Goal: Information Seeking & Learning: Learn about a topic

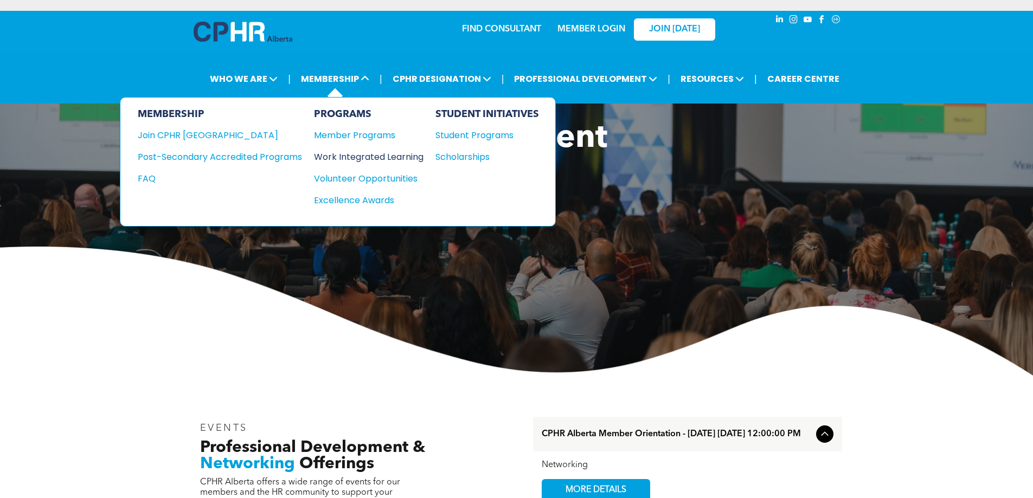
click at [371, 155] on div "Work Integrated Learning" at bounding box center [363, 157] width 99 height 14
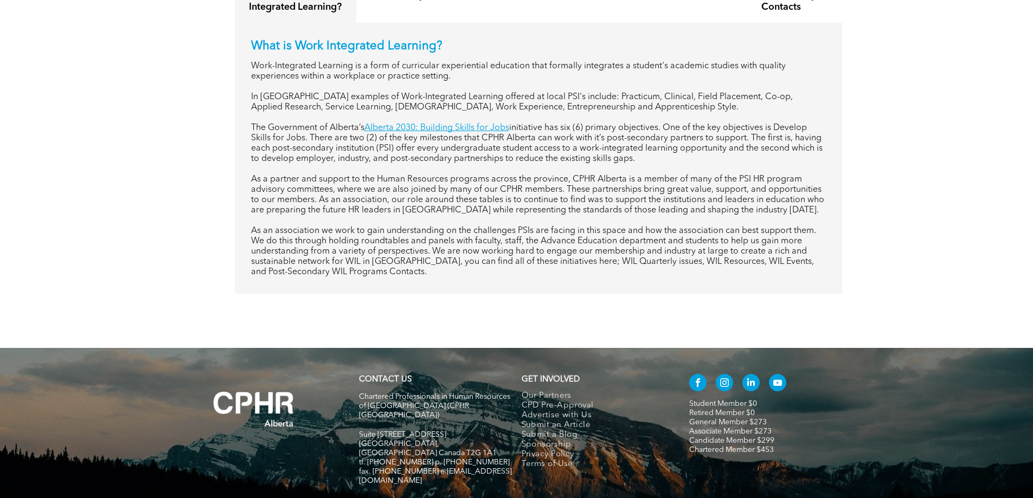
scroll to position [379, 0]
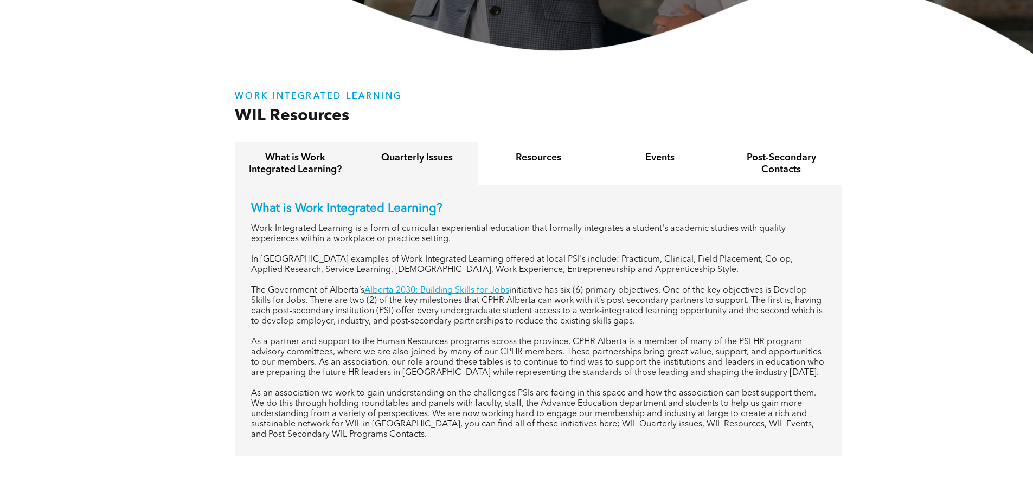
click at [411, 162] on h4 "Quarterly Issues" at bounding box center [417, 158] width 102 height 12
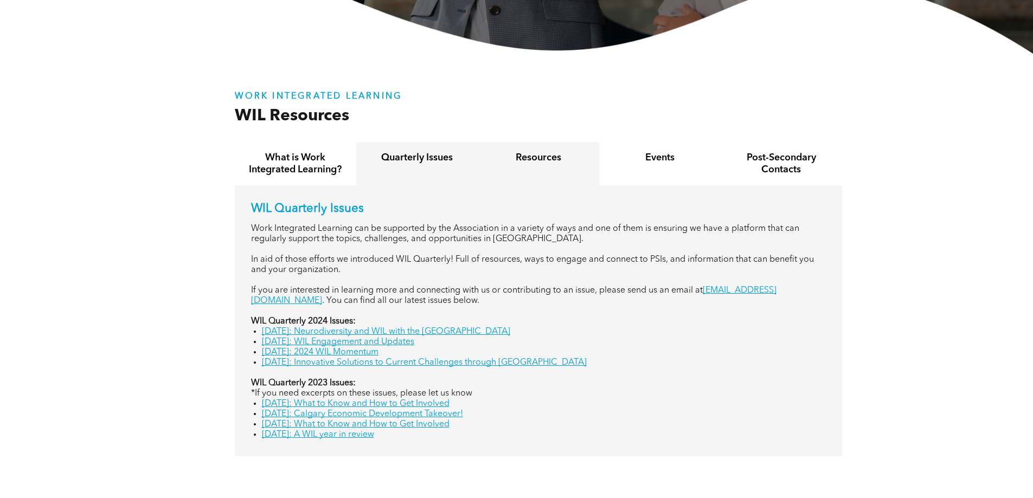
click at [539, 161] on h4 "Resources" at bounding box center [538, 158] width 102 height 12
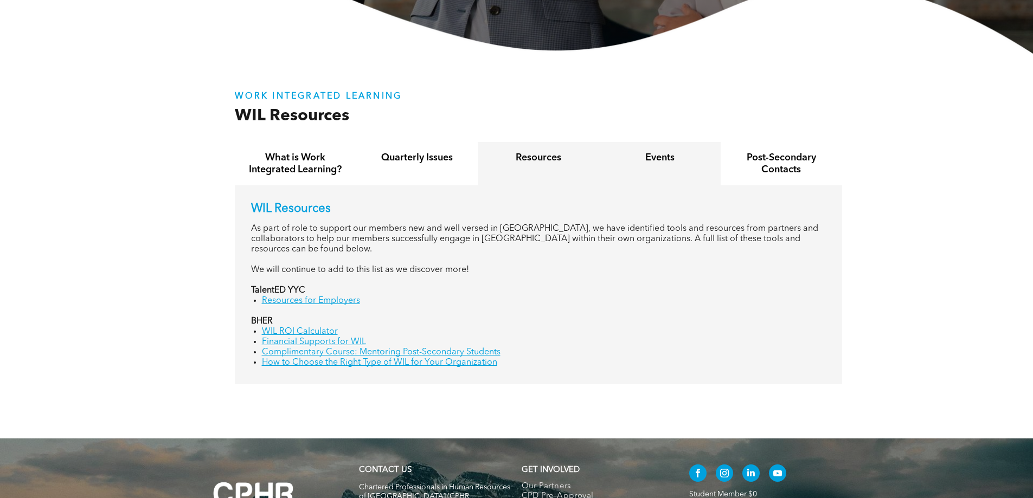
click at [668, 157] on h4 "Events" at bounding box center [660, 158] width 102 height 12
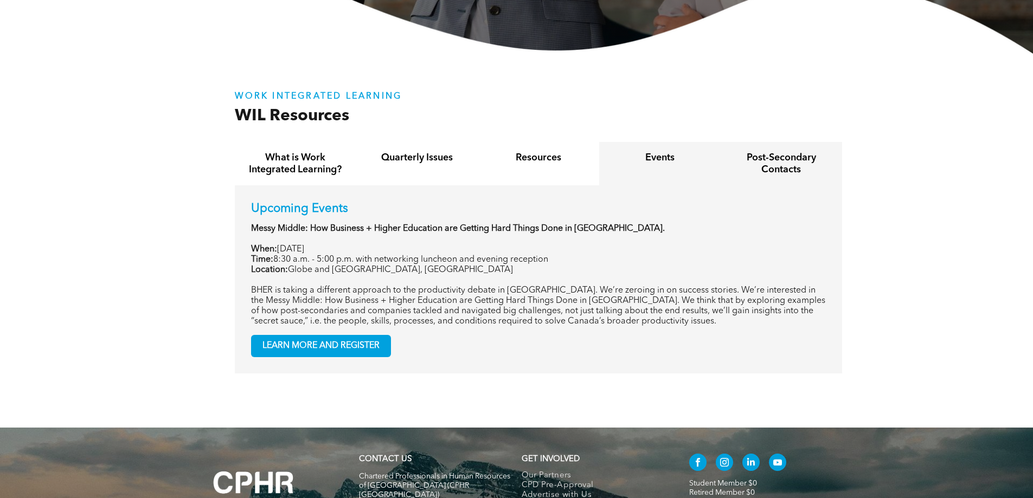
click at [764, 160] on h4 "Post-Secondary Contacts" at bounding box center [781, 164] width 102 height 24
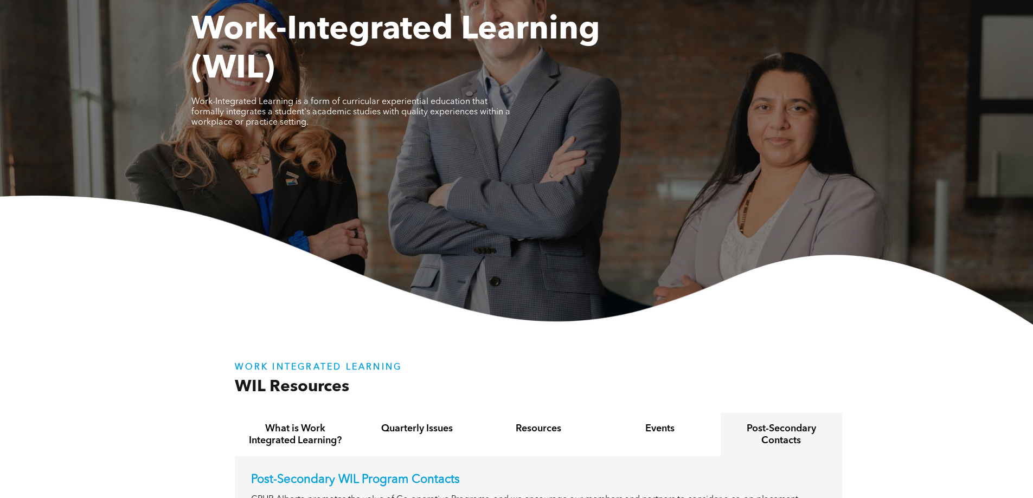
scroll to position [0, 0]
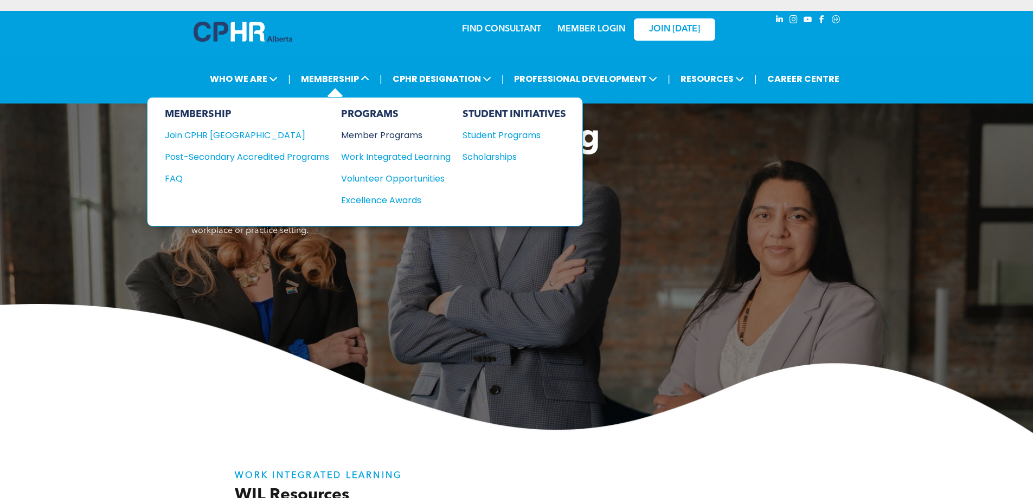
click at [365, 133] on div "Member Programs" at bounding box center [390, 135] width 99 height 14
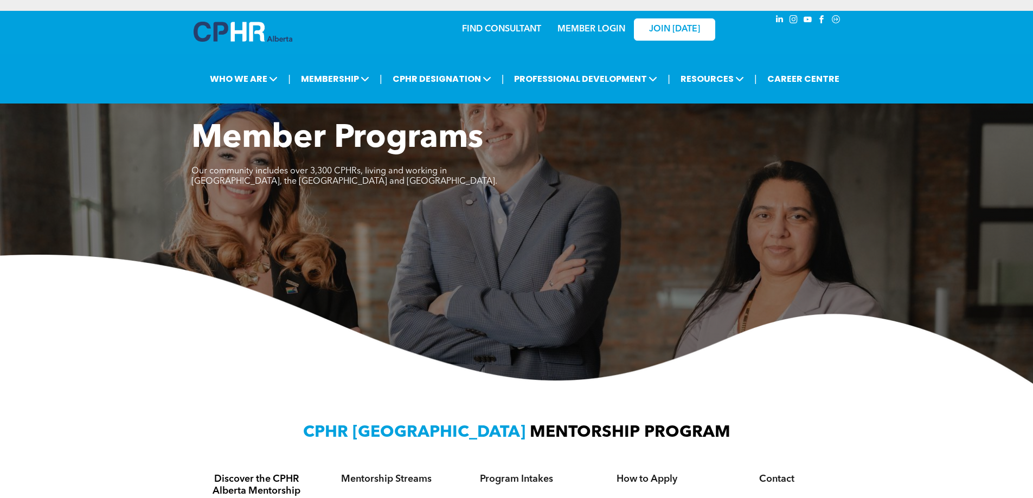
click at [595, 31] on link "MEMBER LOGIN" at bounding box center [591, 29] width 68 height 9
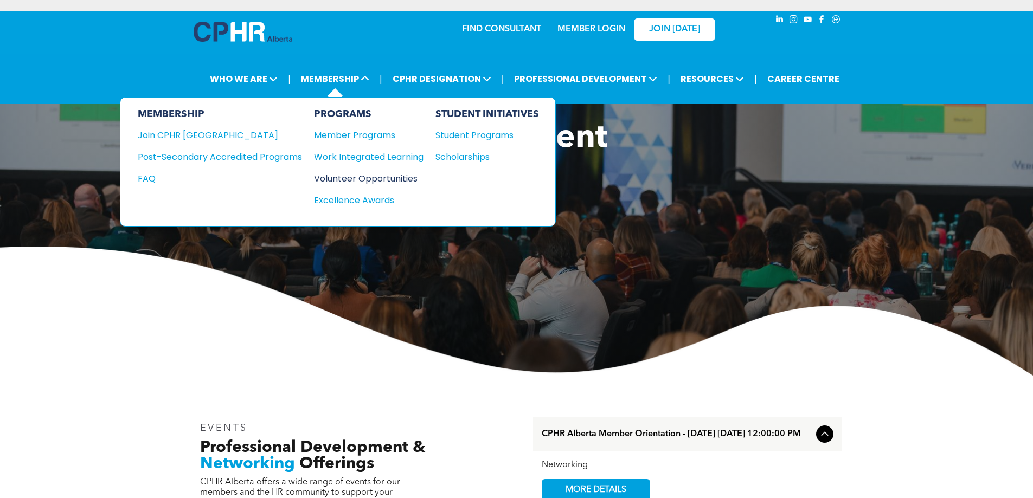
click at [363, 176] on div "Volunteer Opportunities" at bounding box center [363, 179] width 99 height 14
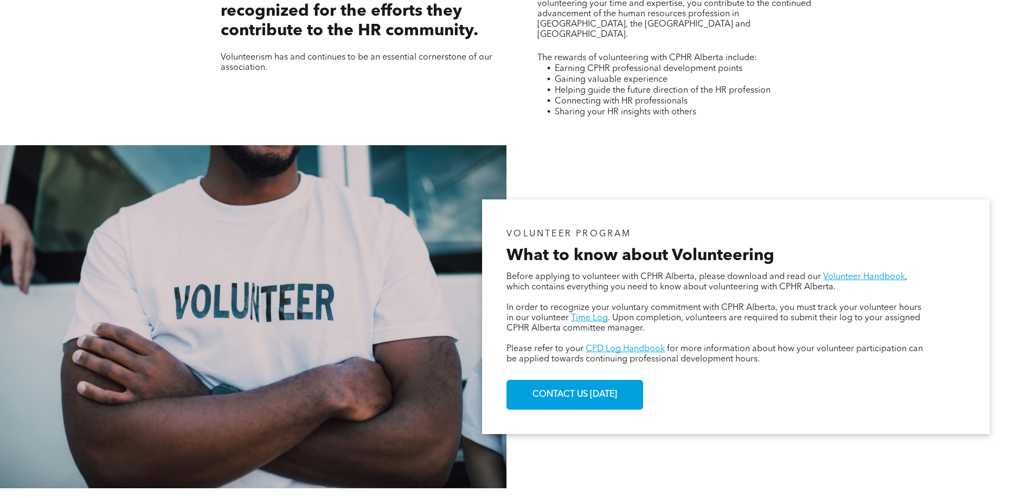
scroll to position [542, 0]
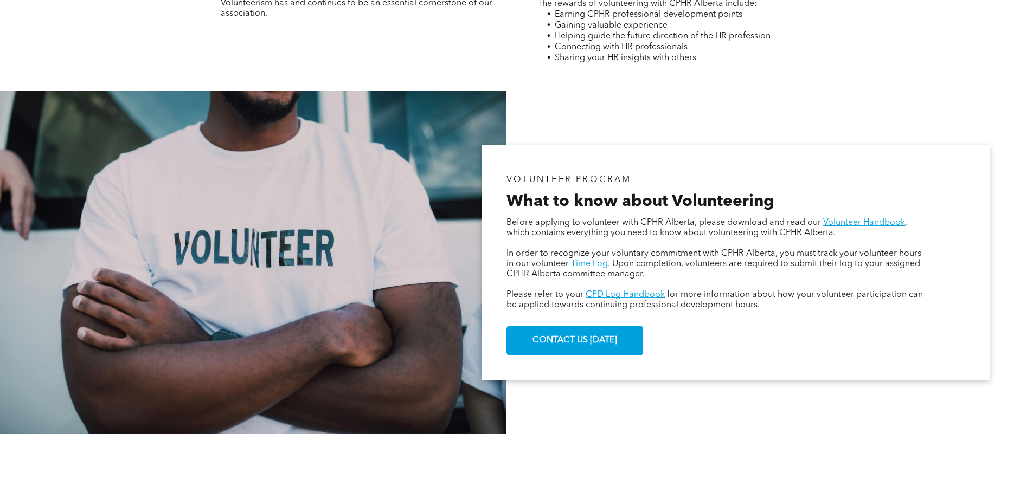
click at [860, 107] on div "VOLUNTEER PROGRAM What to know about Volunteering Before applying to volunteer …" at bounding box center [516, 262] width 1033 height 343
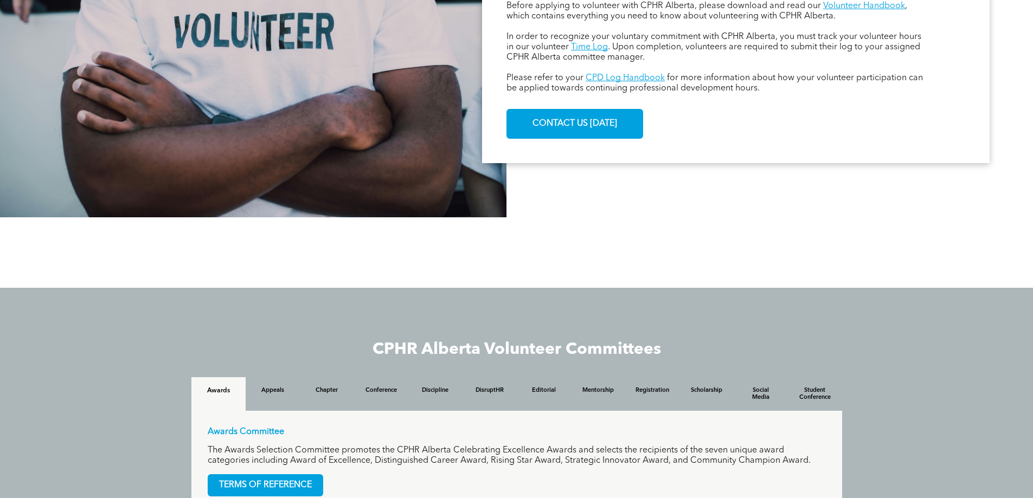
scroll to position [976, 0]
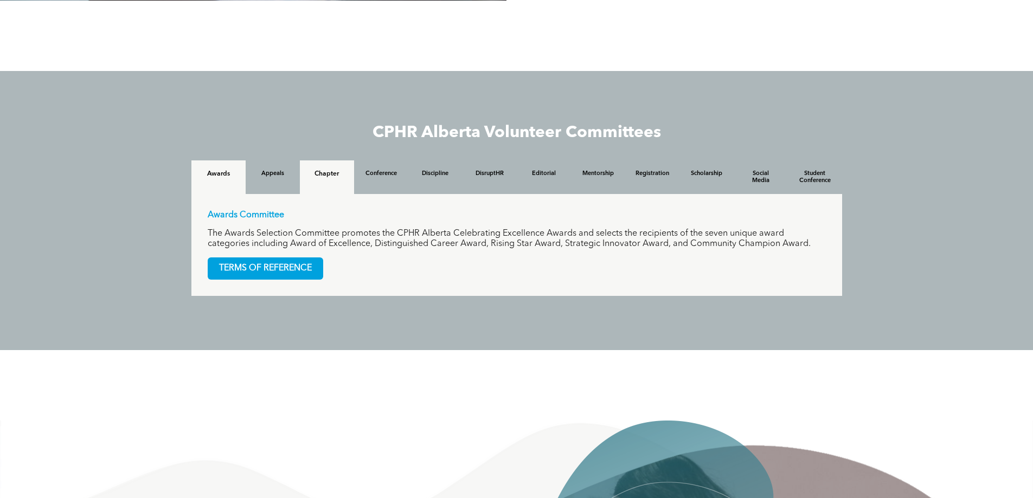
click at [327, 174] on h4 "Chapter" at bounding box center [327, 174] width 35 height 8
click at [273, 175] on h4 "Appeals" at bounding box center [272, 174] width 35 height 8
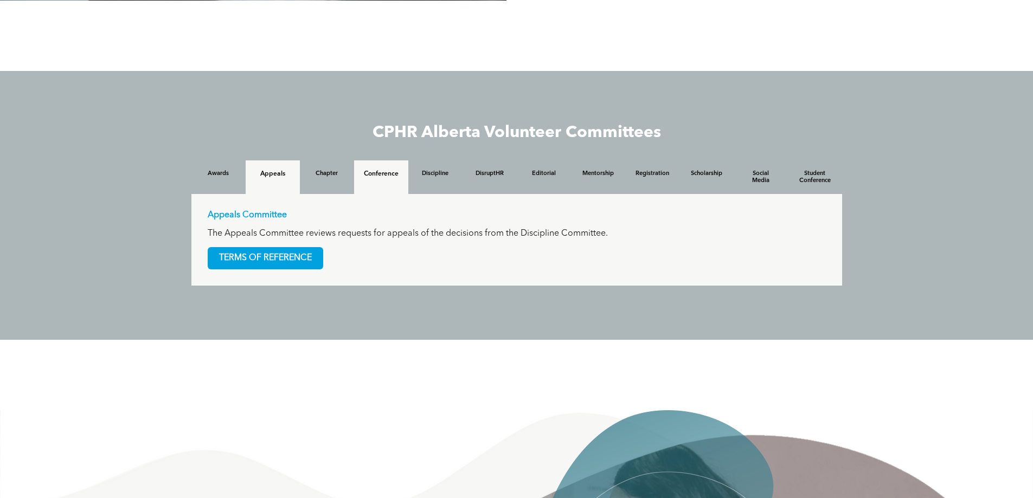
click at [386, 174] on h4 "Conference" at bounding box center [381, 174] width 35 height 8
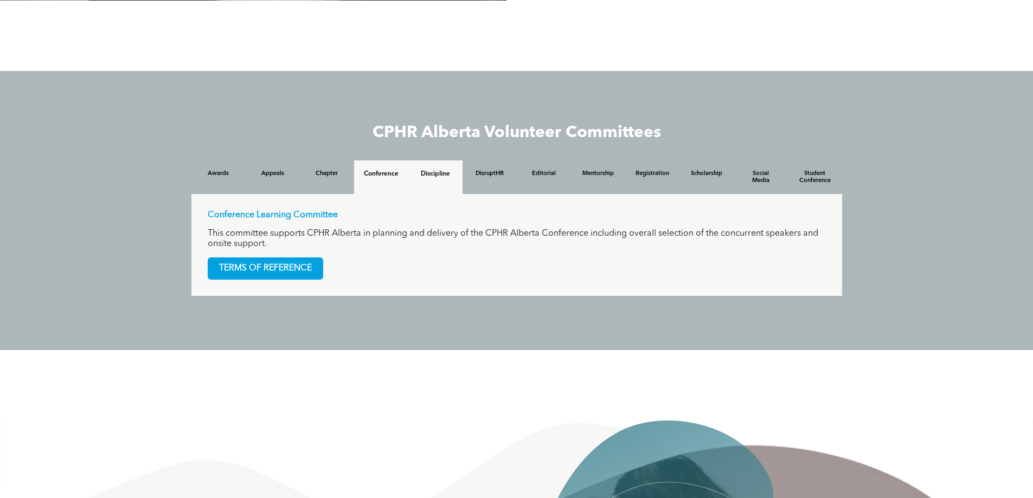
click at [452, 182] on div "Discipline" at bounding box center [435, 177] width 54 height 34
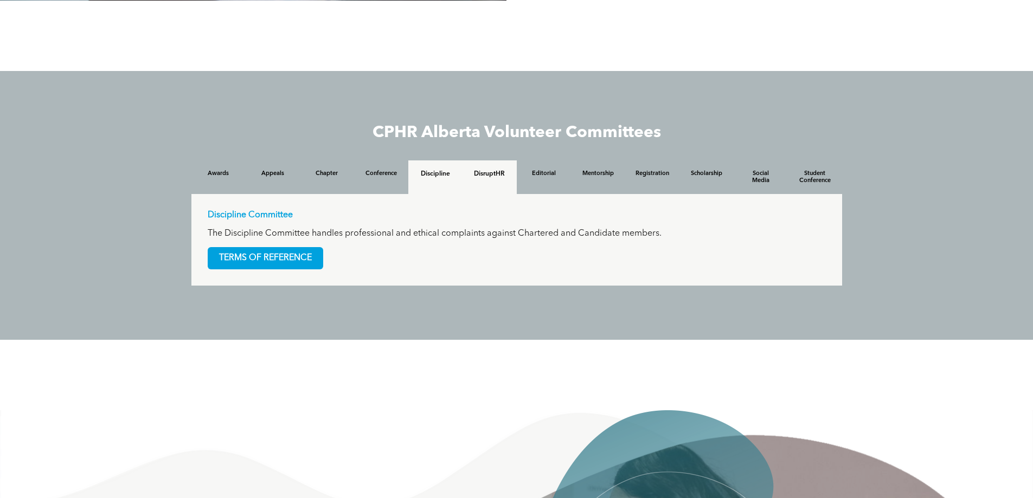
click at [488, 175] on h4 "DisruptHR" at bounding box center [489, 174] width 35 height 8
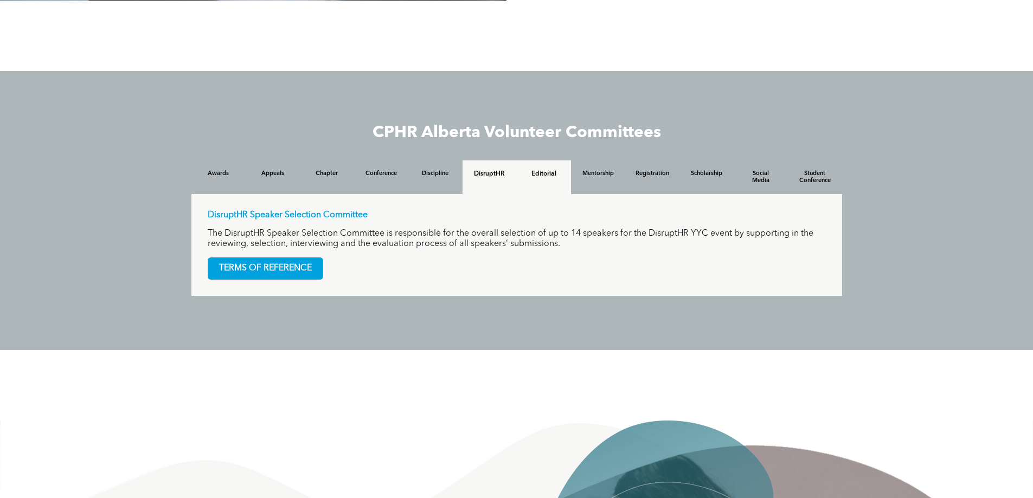
click at [533, 175] on h4 "Editorial" at bounding box center [543, 174] width 35 height 8
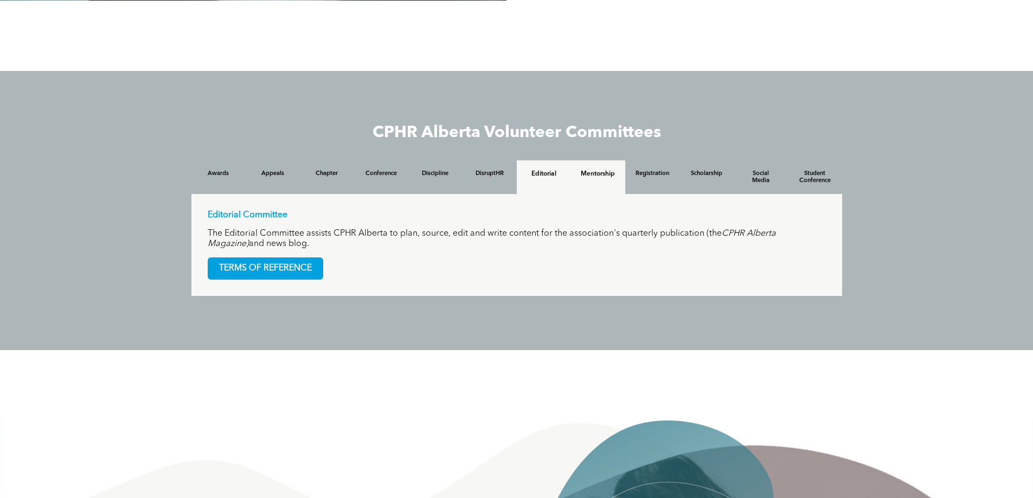
drag, startPoint x: 598, startPoint y: 178, endPoint x: 682, endPoint y: 178, distance: 84.0
click at [598, 178] on h4 "Mentorship" at bounding box center [598, 174] width 35 height 8
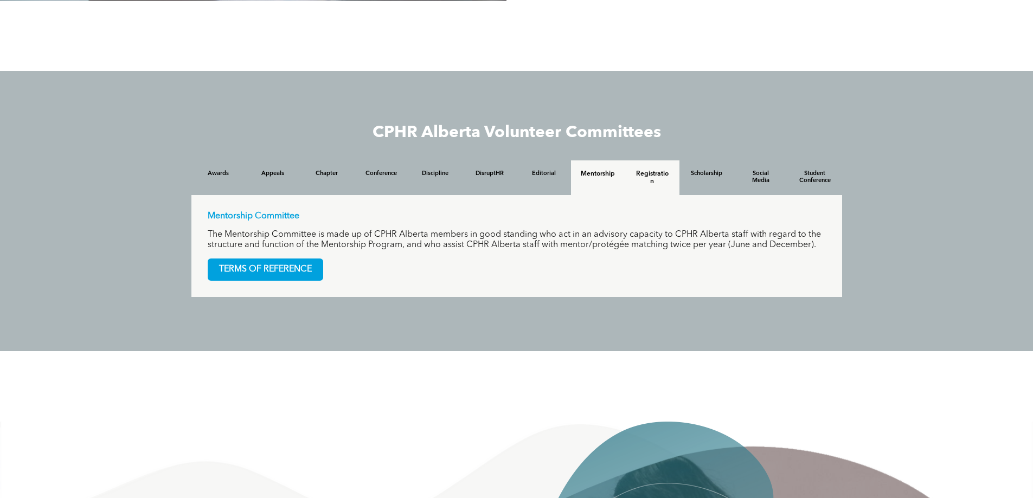
click at [662, 175] on h4 "Registration" at bounding box center [652, 177] width 35 height 15
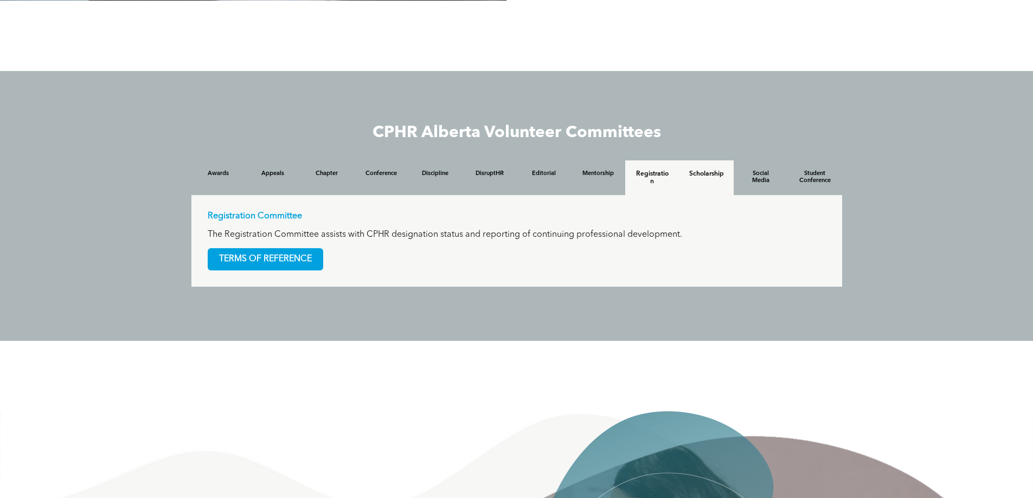
click at [703, 177] on h4 "Scholarship" at bounding box center [706, 174] width 35 height 8
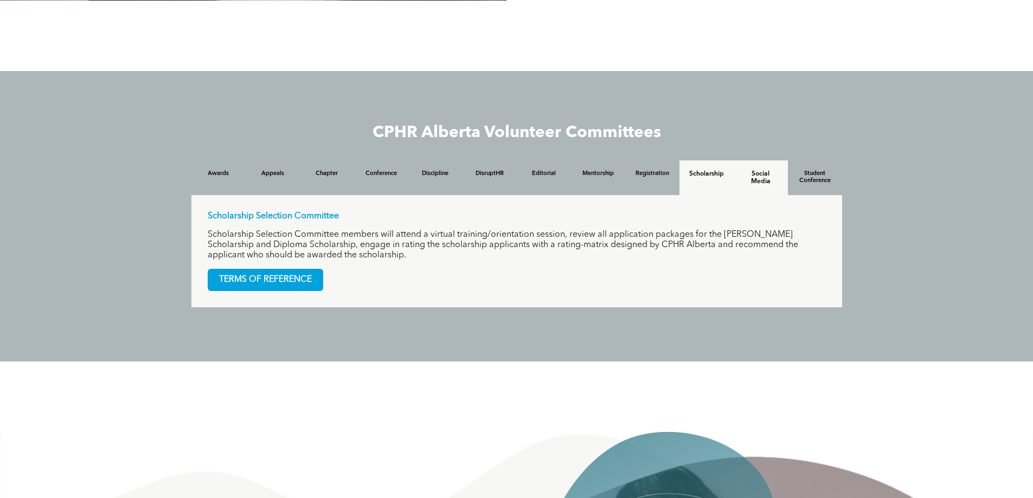
click at [758, 177] on h4 "Social Media" at bounding box center [760, 177] width 35 height 15
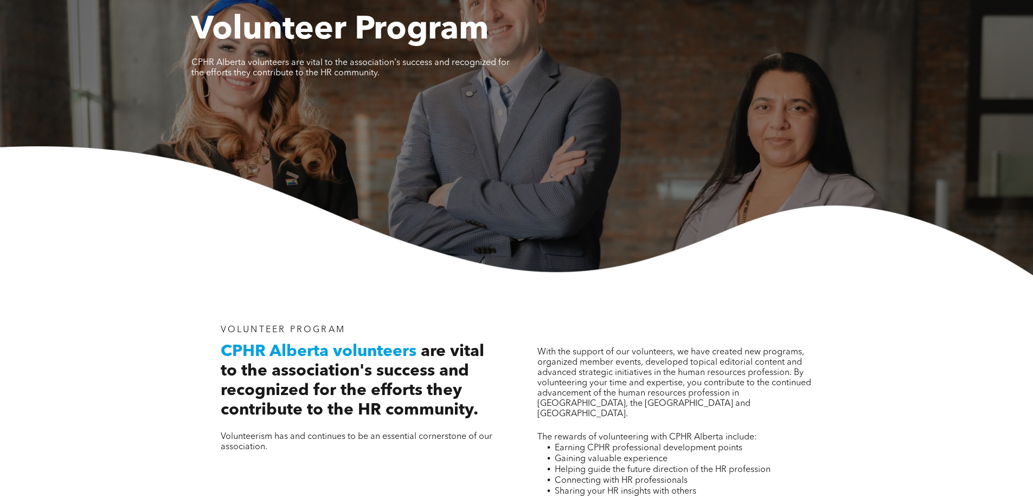
scroll to position [0, 0]
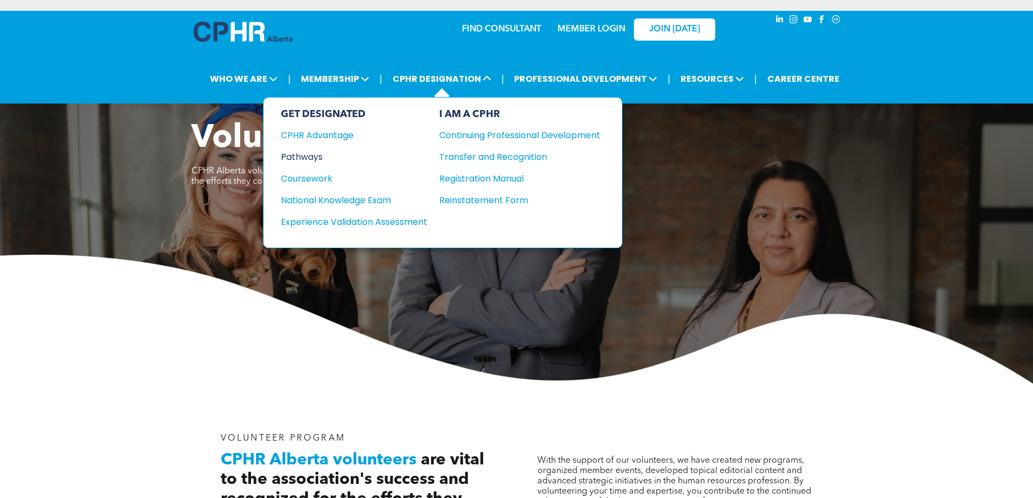
click at [314, 157] on div "Pathways" at bounding box center [347, 157] width 132 height 14
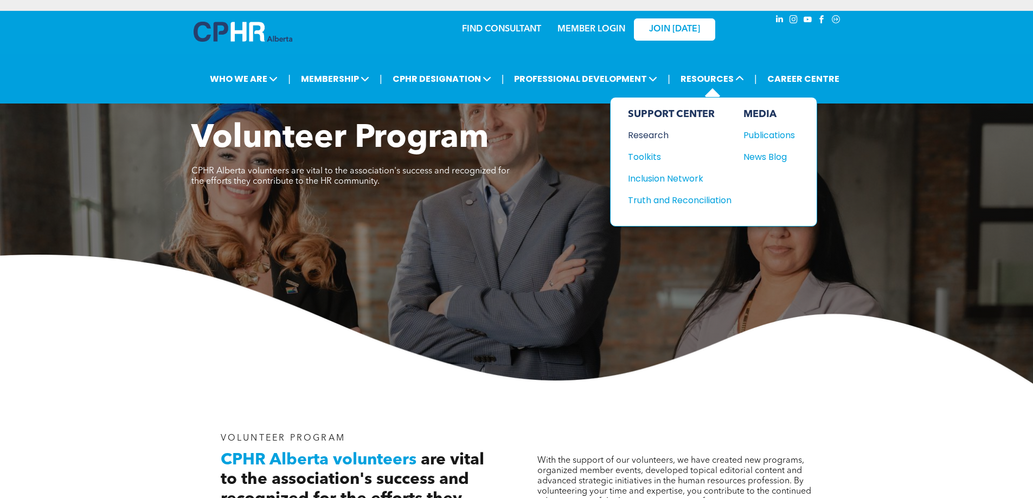
click at [653, 138] on div "Research" at bounding box center [674, 135] width 93 height 14
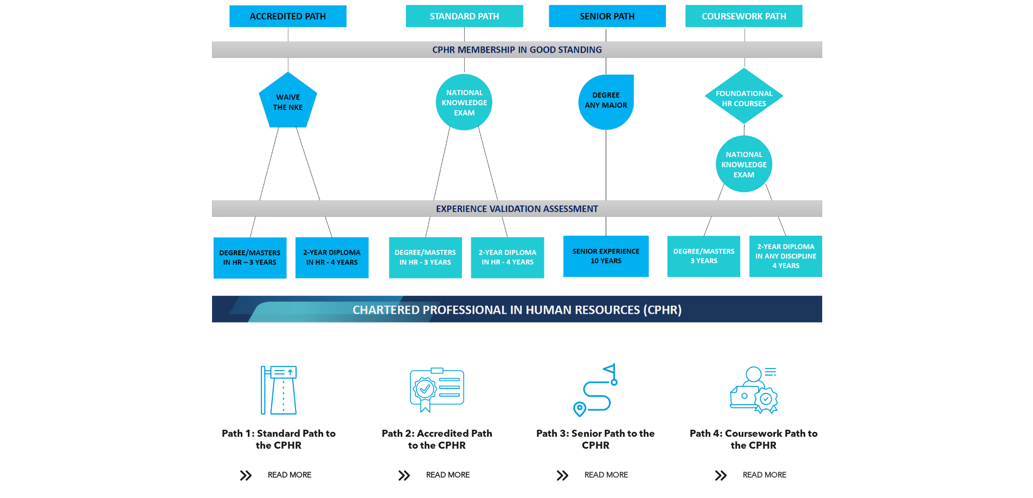
scroll to position [1030, 0]
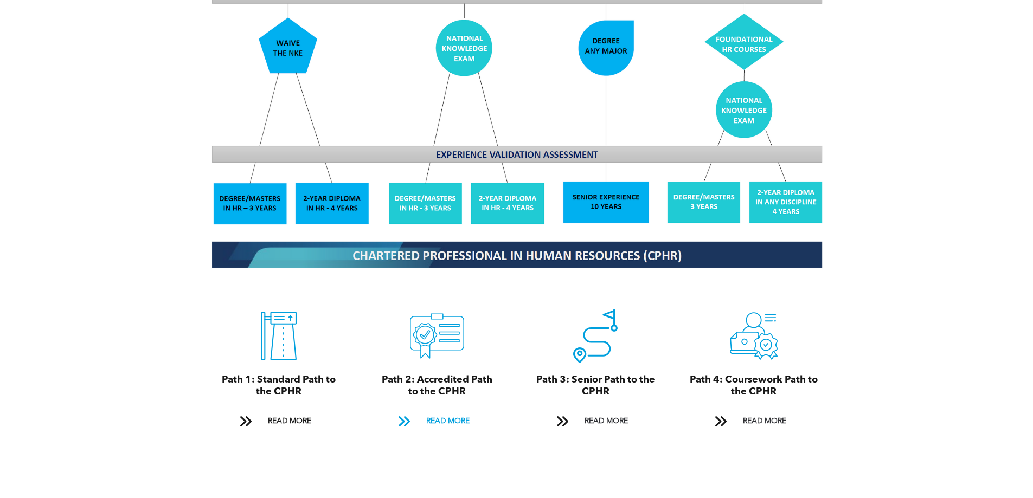
click at [430, 411] on span "READ MORE" at bounding box center [447, 421] width 51 height 20
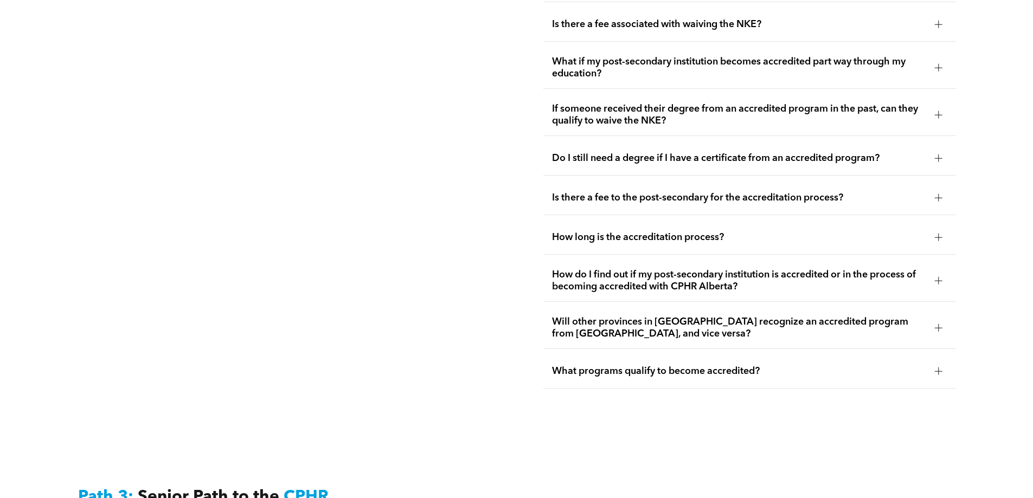
scroll to position [2476, 0]
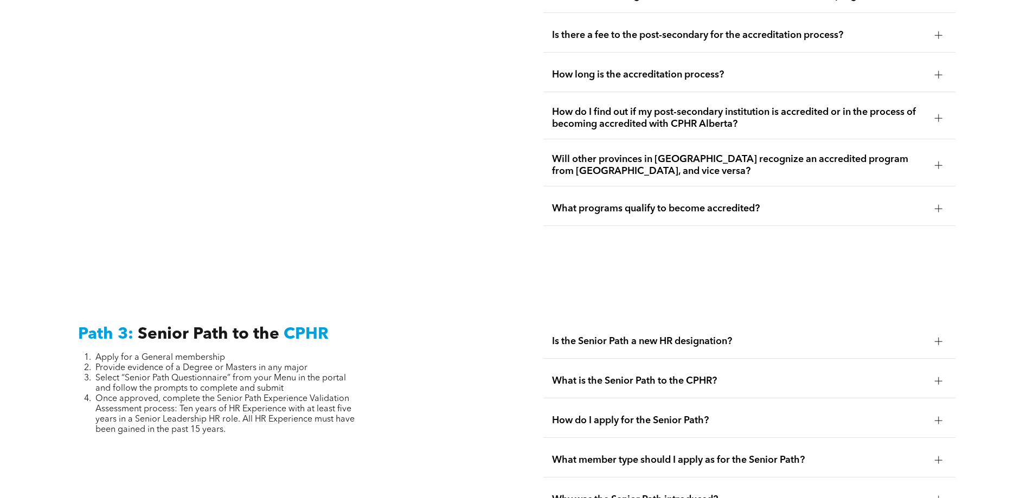
click at [784, 404] on div "How do I apply for the Senior Path?" at bounding box center [749, 421] width 412 height 34
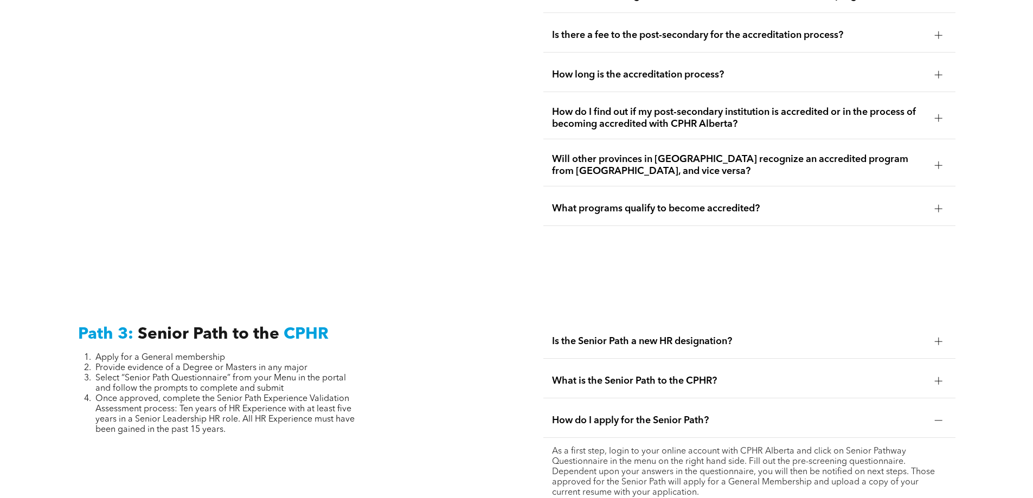
scroll to position [2530, 0]
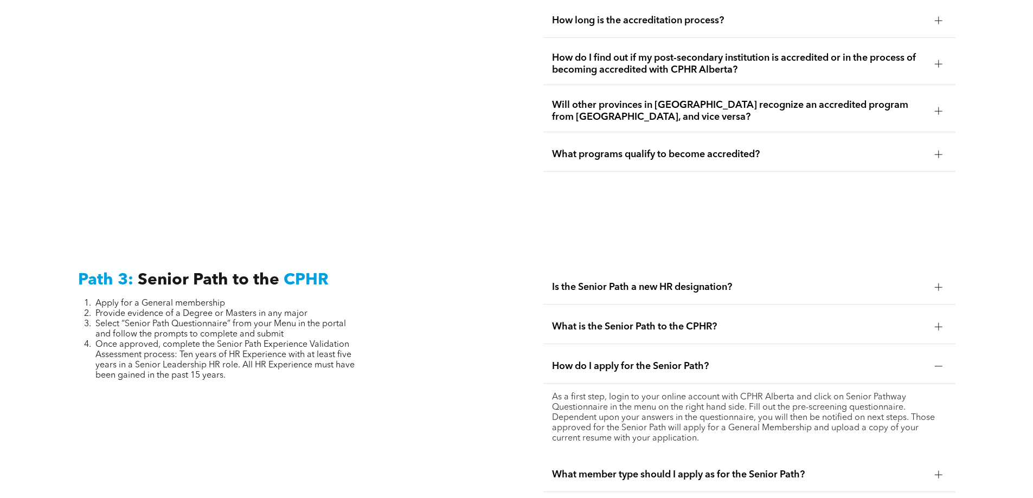
click at [797, 458] on div "What member type should I apply as for the Senior Path?" at bounding box center [749, 475] width 412 height 34
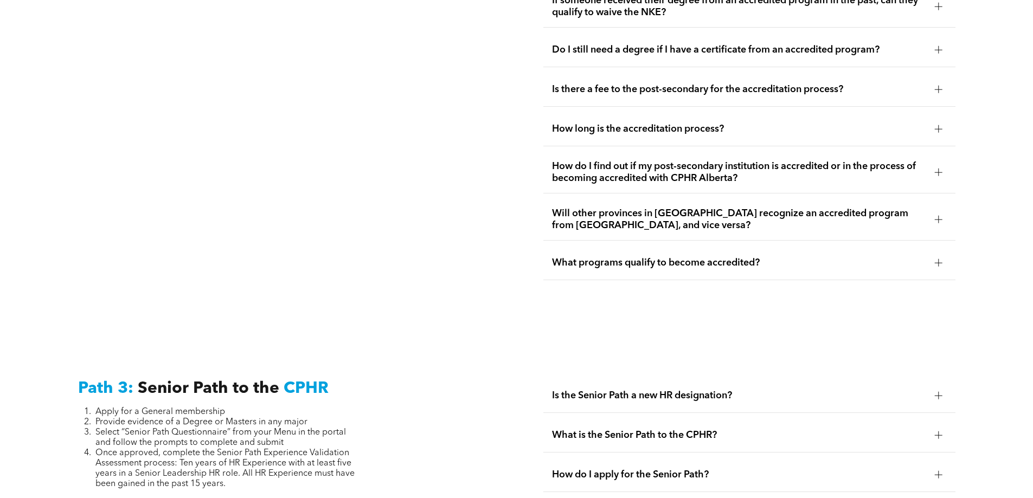
scroll to position [2313, 0]
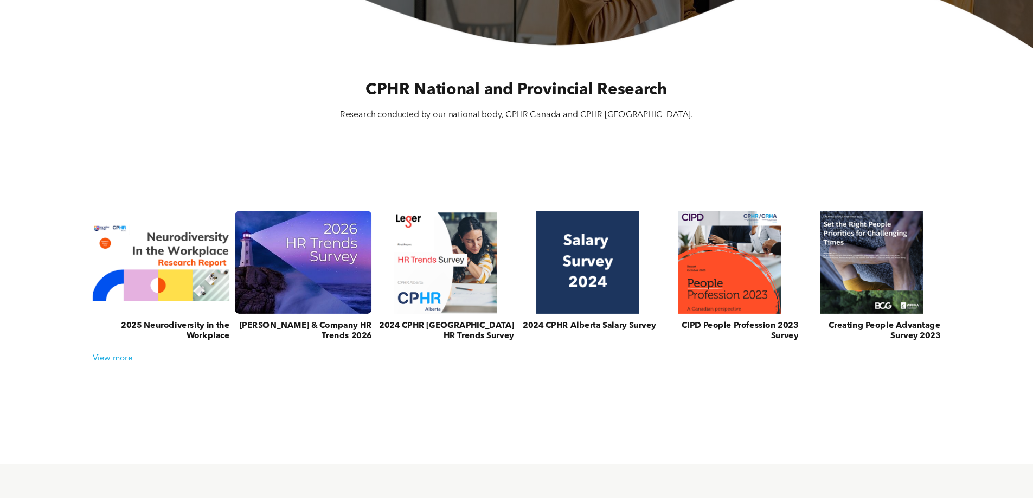
scroll to position [379, 0]
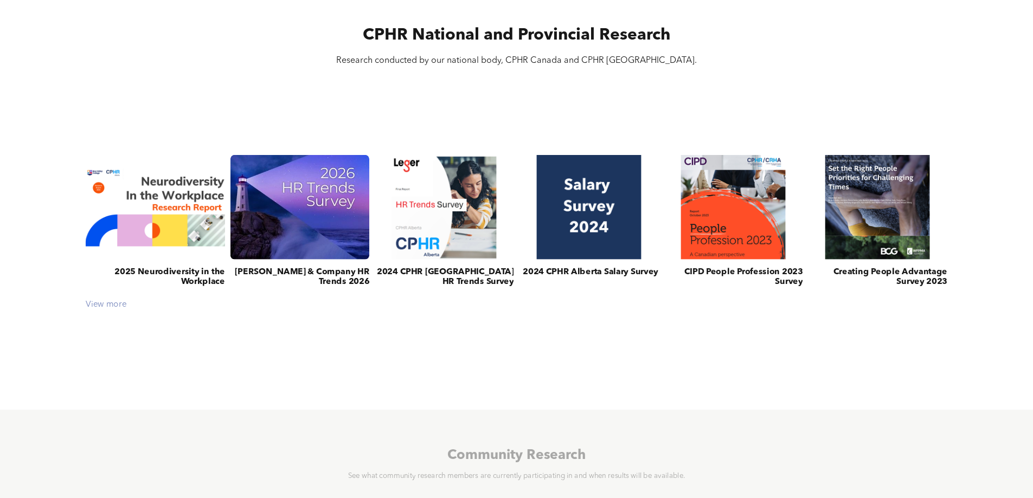
click at [110, 306] on div "View more" at bounding box center [516, 305] width 872 height 10
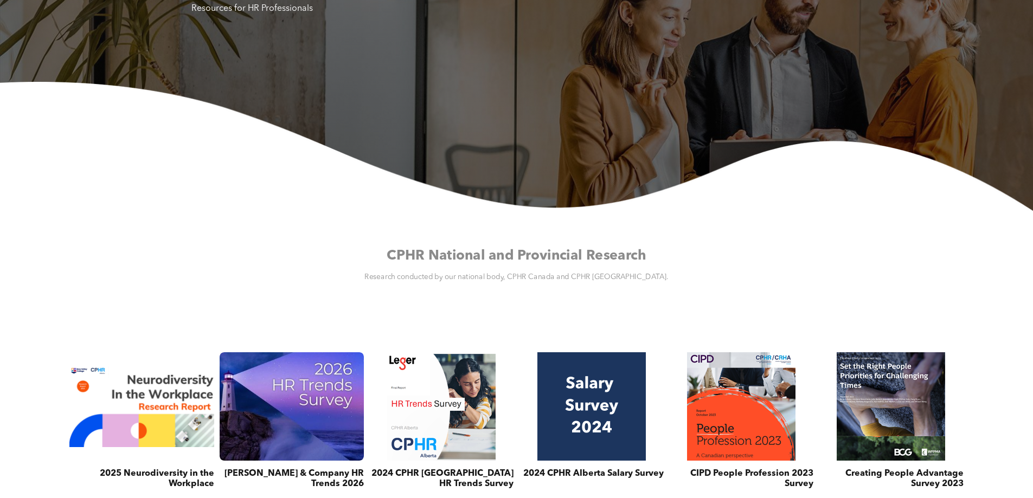
scroll to position [0, 0]
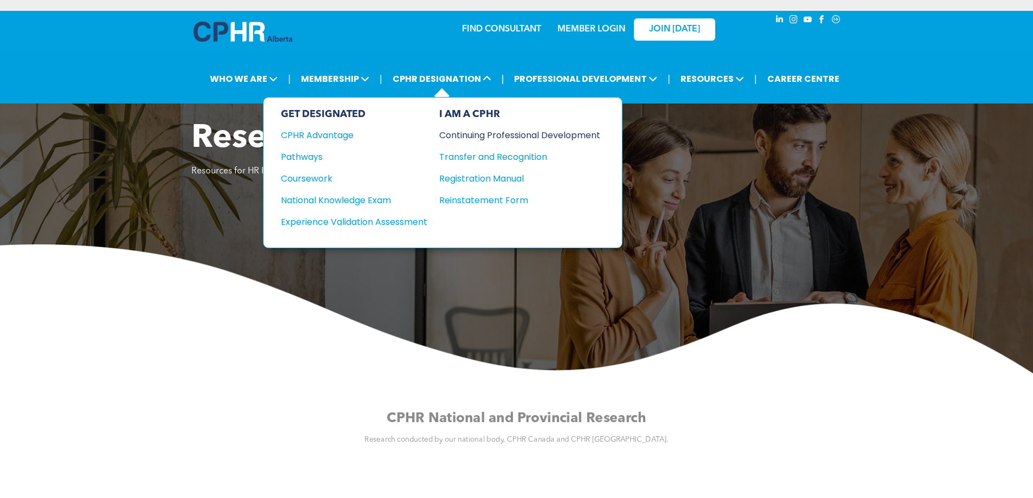
click at [465, 136] on div "Continuing Professional Development" at bounding box center [511, 135] width 145 height 14
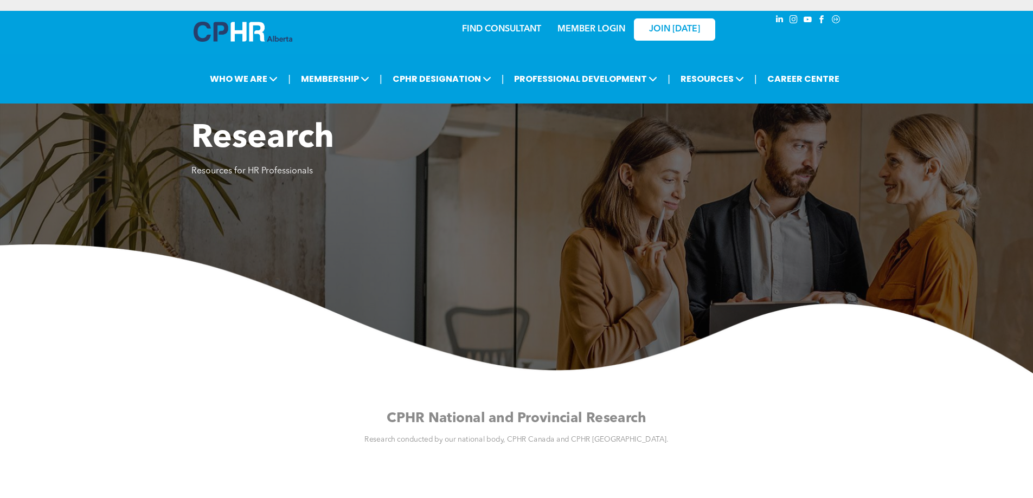
click at [476, 276] on img at bounding box center [516, 308] width 1033 height 129
click at [600, 27] on link "MEMBER LOGIN" at bounding box center [591, 29] width 68 height 9
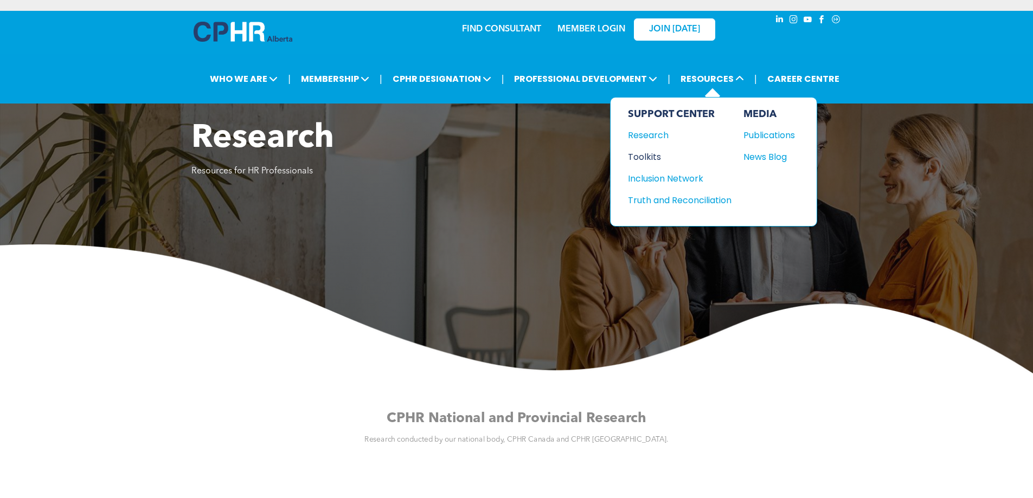
click at [646, 153] on div "Toolkits" at bounding box center [674, 157] width 93 height 14
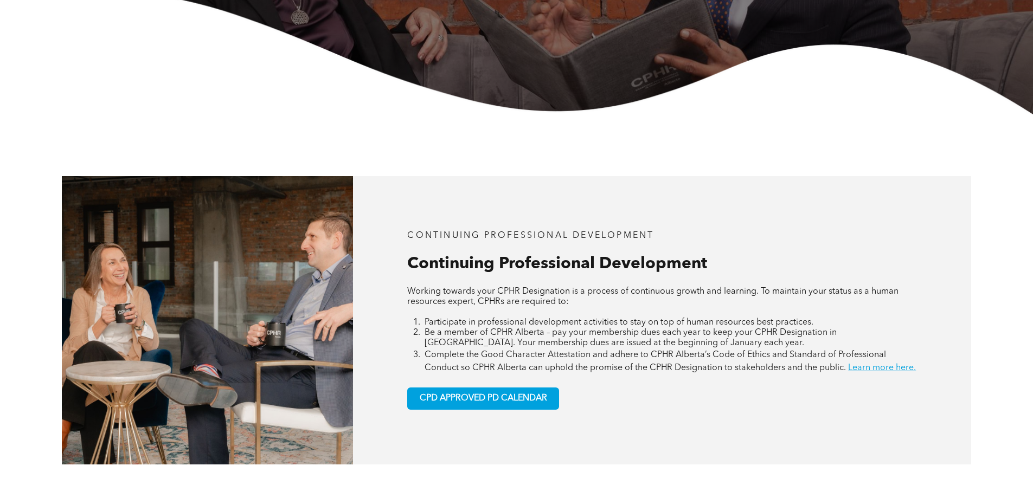
scroll to position [379, 0]
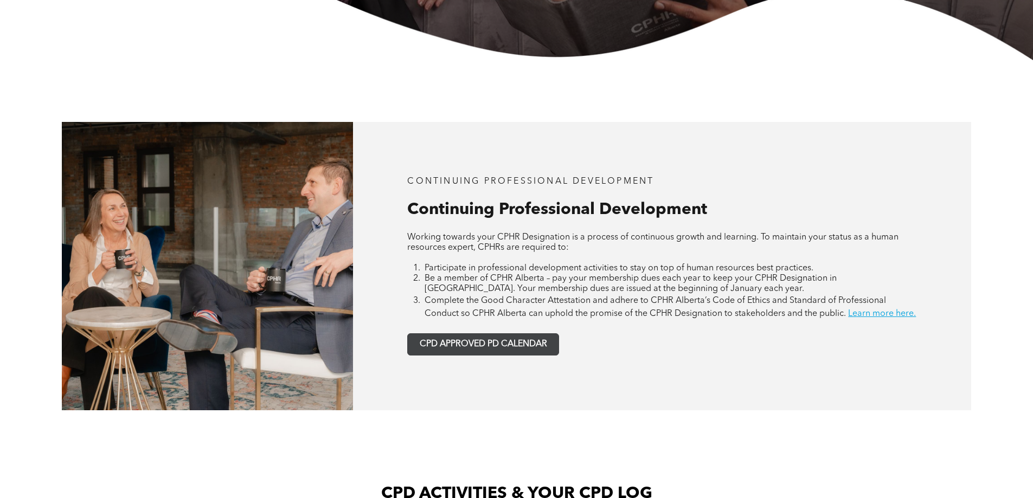
click at [506, 356] on link "CPD APPROVED PD CALENDAR" at bounding box center [483, 344] width 152 height 22
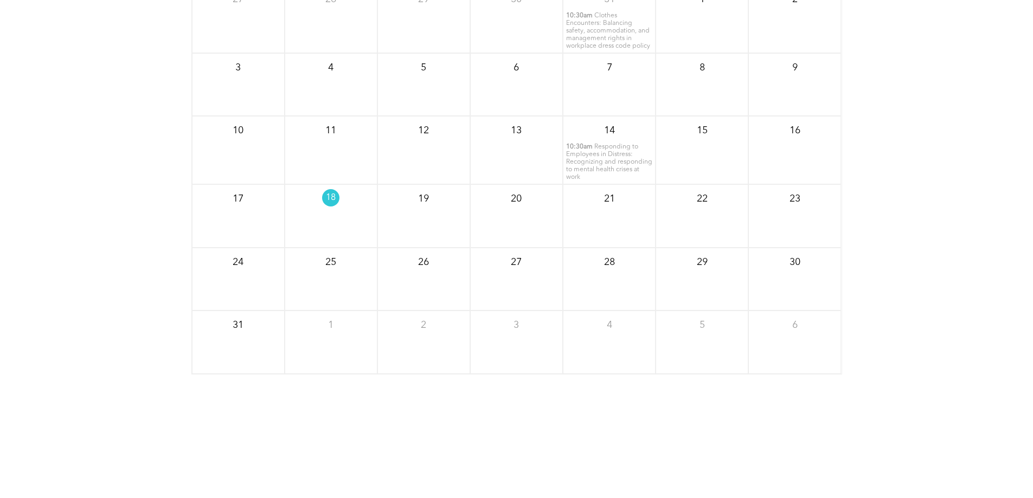
scroll to position [1317, 0]
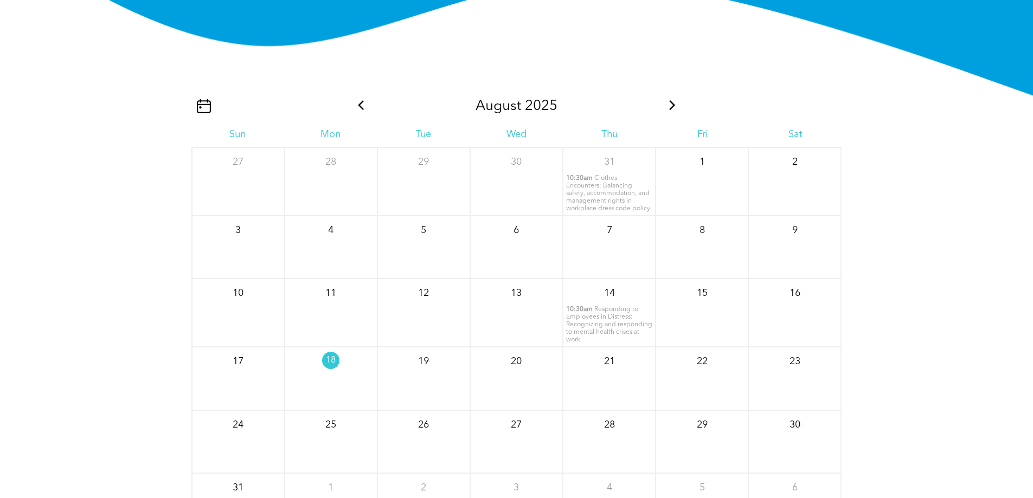
click at [676, 110] on icon at bounding box center [672, 105] width 14 height 10
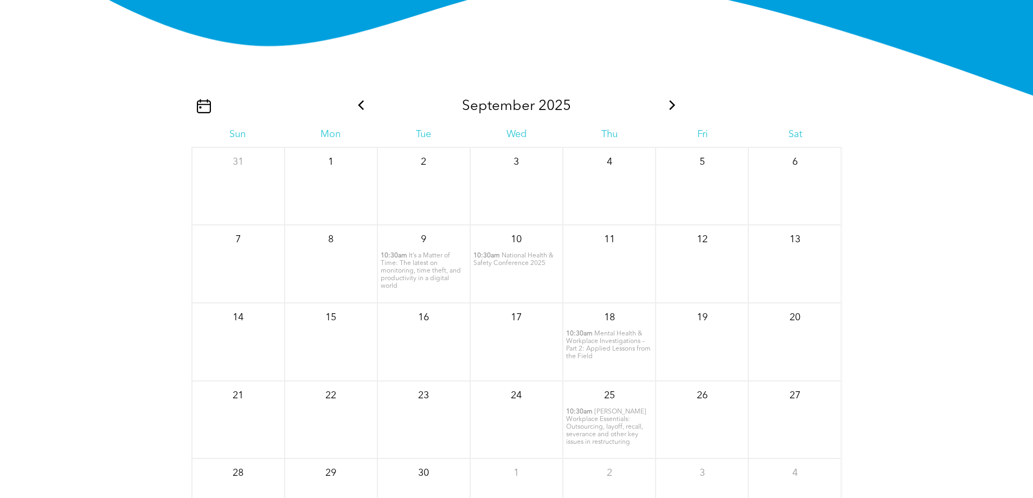
click at [359, 110] on icon at bounding box center [361, 105] width 14 height 10
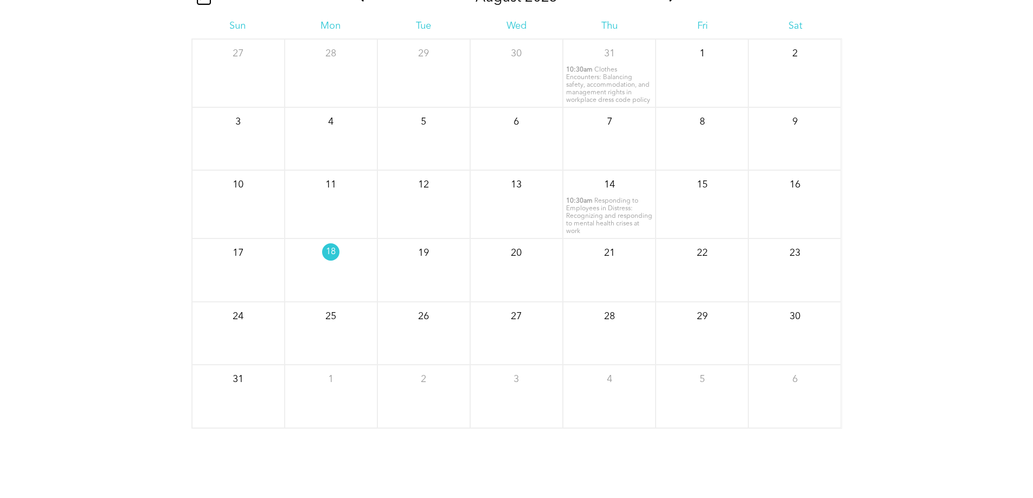
scroll to position [1371, 0]
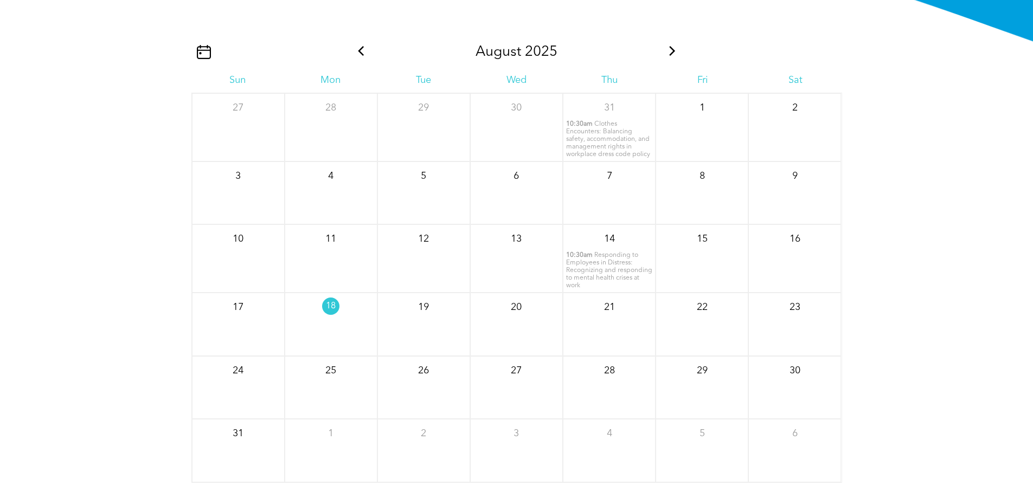
click at [672, 56] on icon at bounding box center [672, 51] width 6 height 10
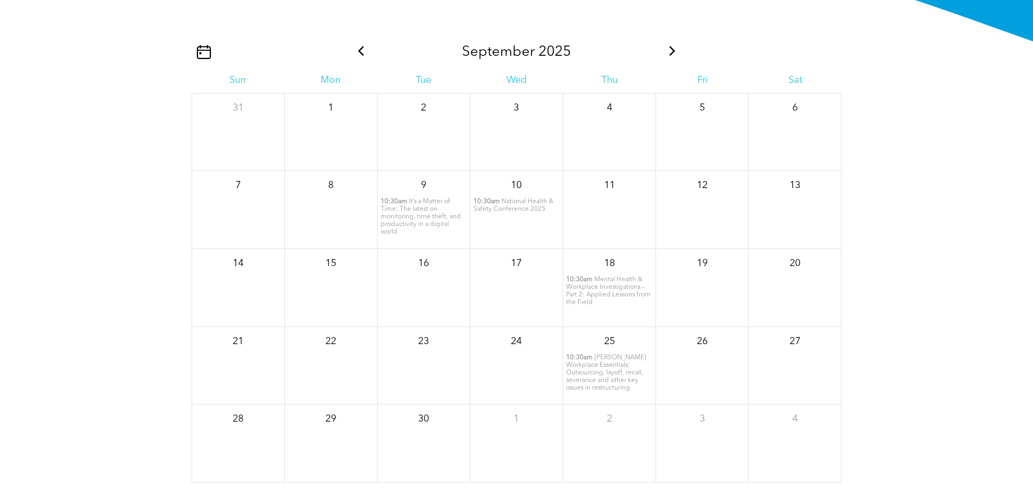
click at [672, 56] on icon at bounding box center [672, 51] width 6 height 10
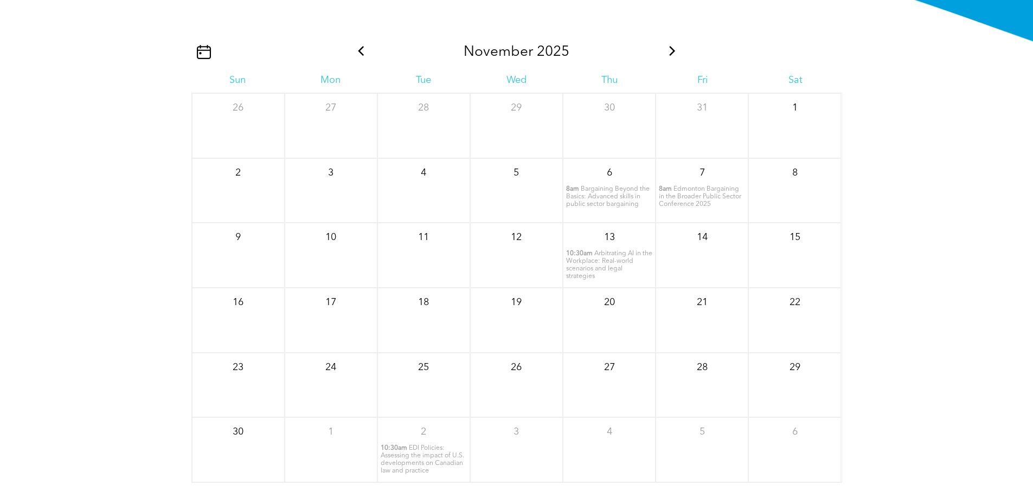
click at [363, 56] on icon at bounding box center [361, 51] width 14 height 10
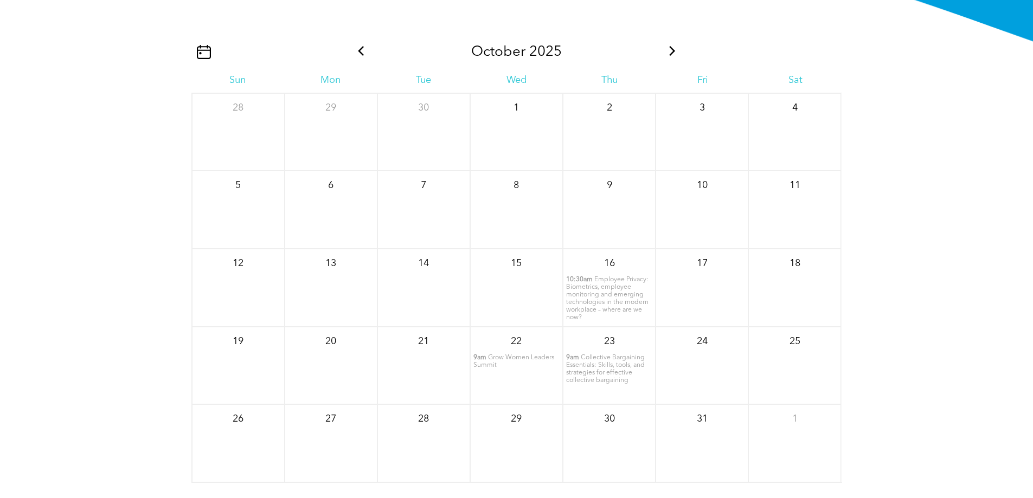
click at [363, 56] on icon at bounding box center [361, 51] width 14 height 10
click at [364, 56] on icon at bounding box center [361, 51] width 14 height 10
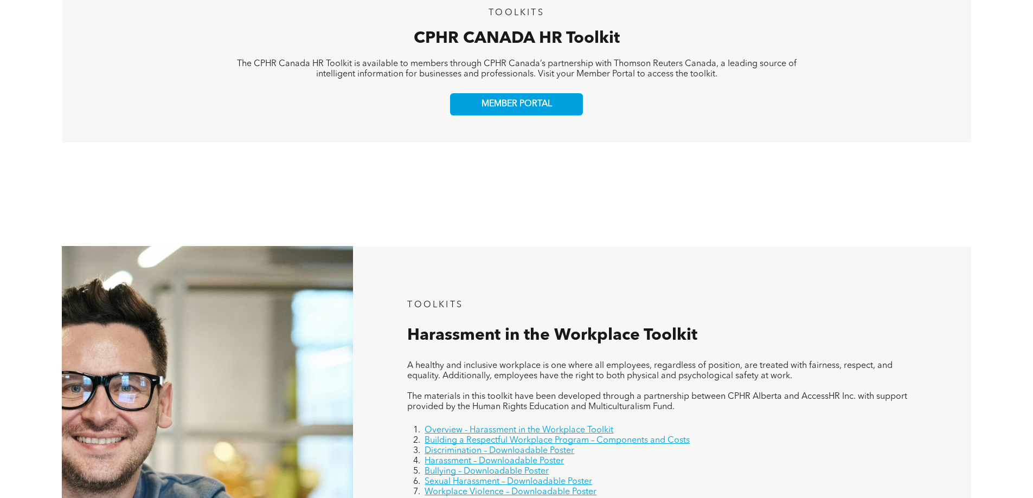
scroll to position [416, 0]
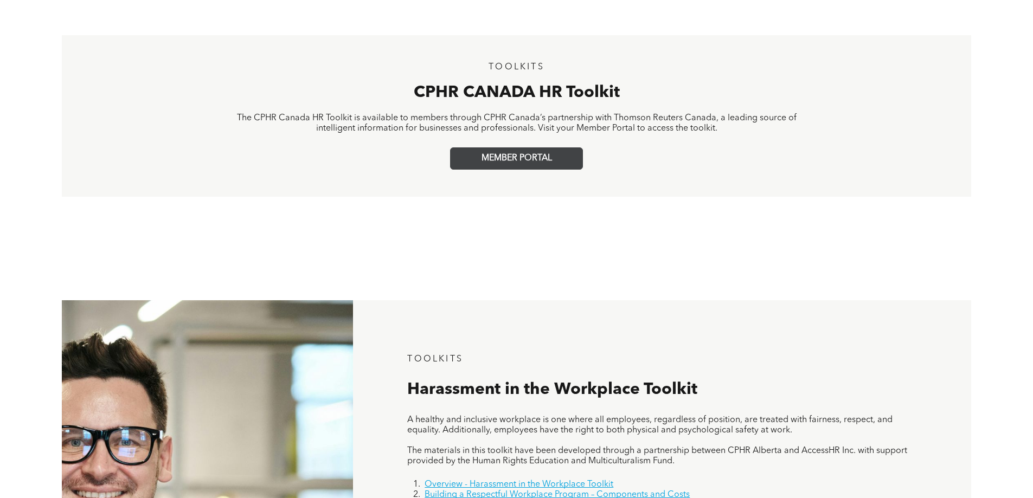
click at [512, 153] on span "MEMBER PORTAL" at bounding box center [516, 158] width 70 height 10
